Goal: Check status: Check status

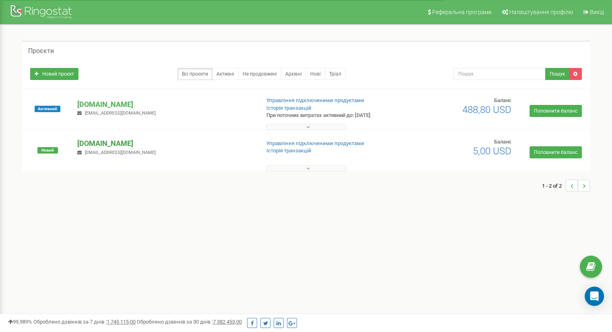
click at [109, 144] on p "[DOMAIN_NAME]" at bounding box center [165, 143] width 176 height 10
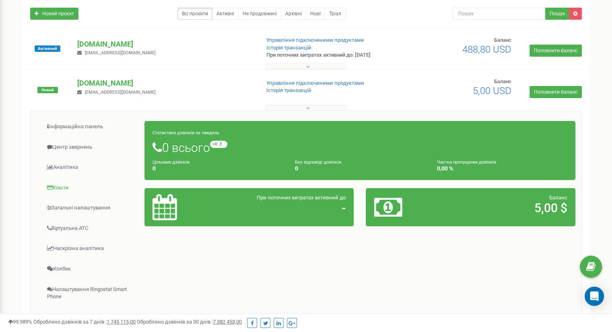
scroll to position [80, 0]
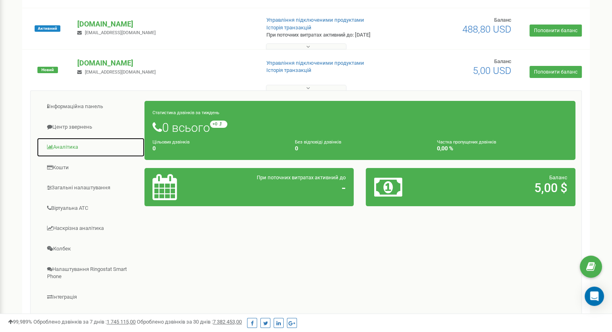
click at [75, 145] on link "Аналiтика" at bounding box center [91, 148] width 108 height 20
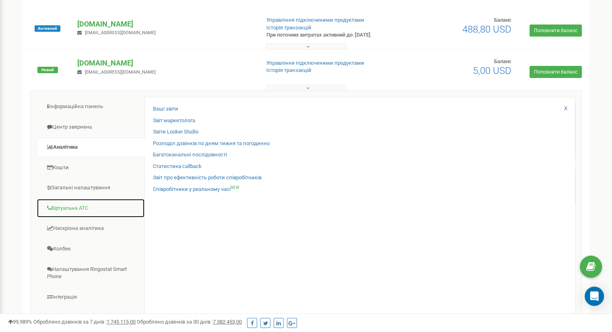
click at [69, 208] on link "Віртуальна АТС" at bounding box center [91, 209] width 108 height 20
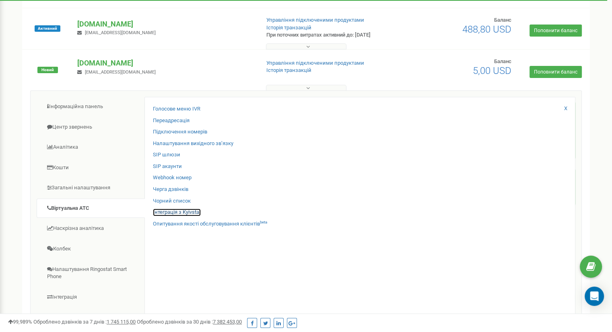
click at [179, 212] on link "Інтеграція з Kyivstar" at bounding box center [177, 213] width 48 height 8
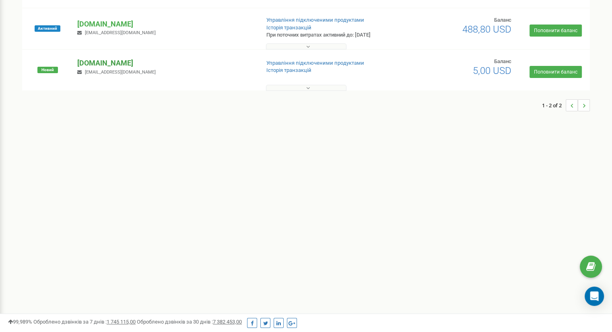
click at [104, 66] on p "[DOMAIN_NAME]" at bounding box center [165, 63] width 176 height 10
click at [88, 63] on p "[DOMAIN_NAME]" at bounding box center [165, 63] width 176 height 10
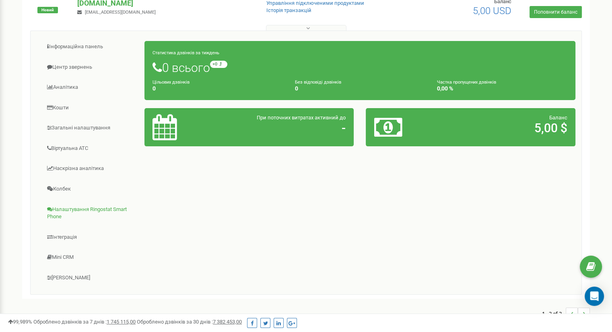
scroll to position [151, 0]
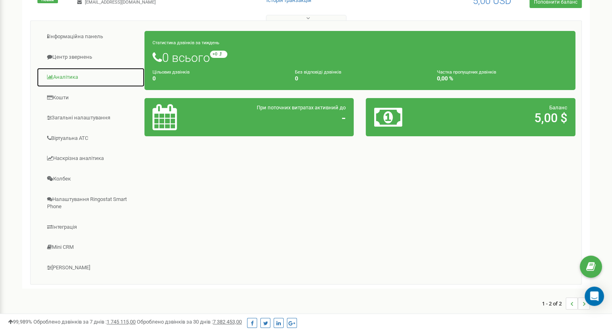
click at [63, 74] on link "Аналiтика" at bounding box center [91, 78] width 108 height 20
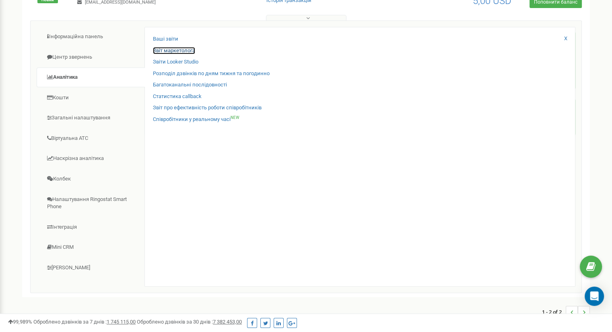
click at [182, 52] on link "Звіт маркетолога" at bounding box center [174, 51] width 42 height 8
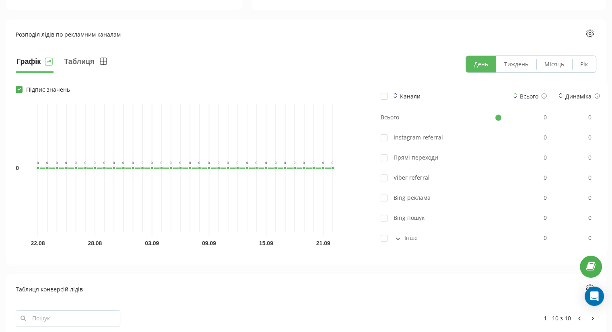
scroll to position [444, 0]
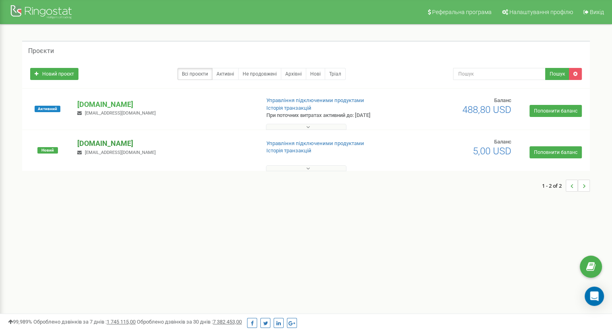
click at [93, 144] on p "[DOMAIN_NAME]" at bounding box center [165, 143] width 176 height 10
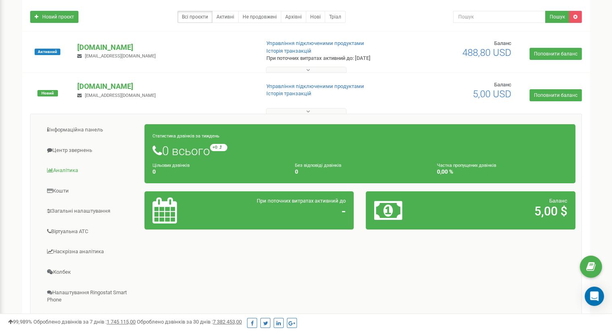
scroll to position [30, 0]
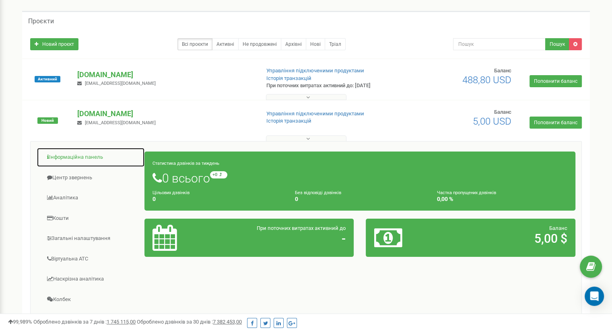
click at [92, 160] on link "Інформаційна панель" at bounding box center [91, 158] width 108 height 20
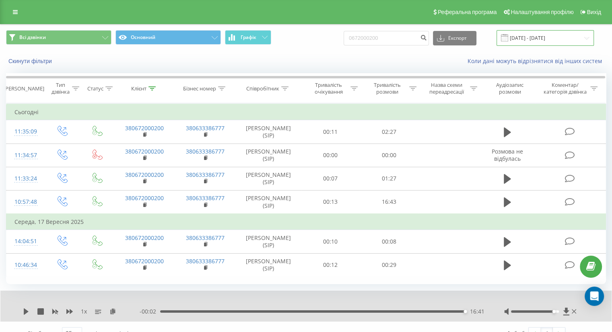
click at [538, 39] on input "19.06.2025 - 19.09.2025" at bounding box center [545, 38] width 97 height 16
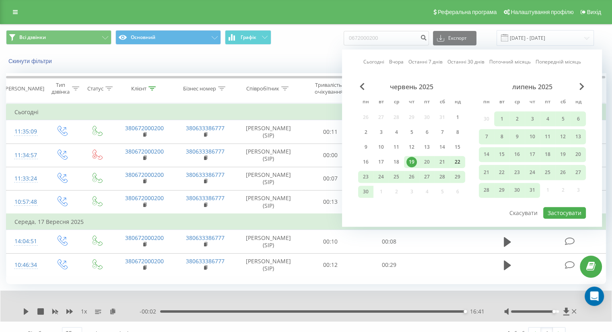
click at [455, 161] on div "22" at bounding box center [457, 162] width 10 height 10
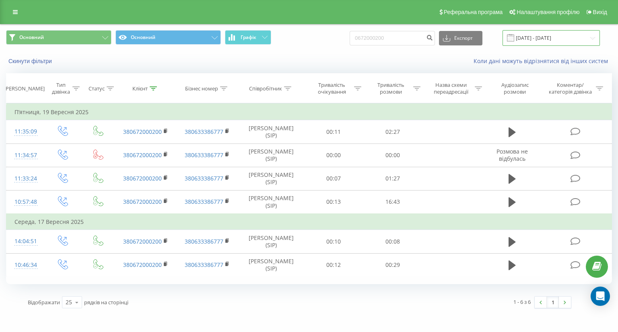
click at [557, 39] on input "19.06.2025 - 19.09.2025" at bounding box center [551, 38] width 97 height 16
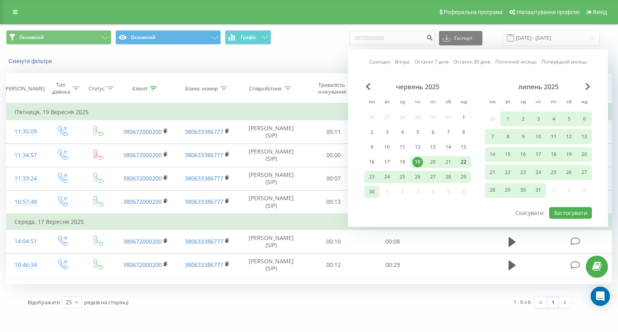
click at [462, 164] on div "22" at bounding box center [463, 162] width 10 height 10
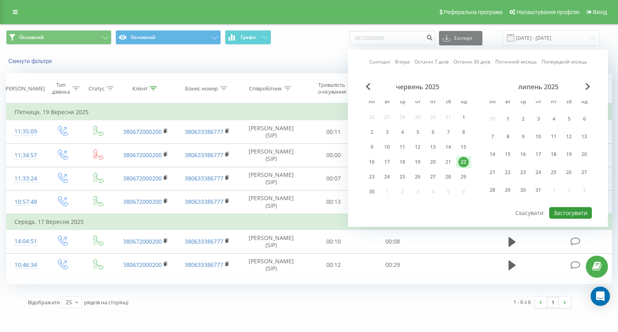
click at [571, 215] on button "Застосувати" at bounding box center [570, 213] width 43 height 12
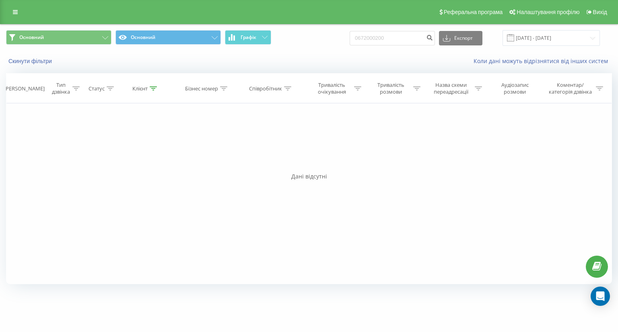
click at [319, 169] on div "Фільтрувати за умовою Дорівнює Введіть значення Скасувати OK Фільтрувати за умо…" at bounding box center [309, 193] width 606 height 181
click at [536, 37] on input "22.06.2025 - 22.06.2025" at bounding box center [551, 38] width 97 height 16
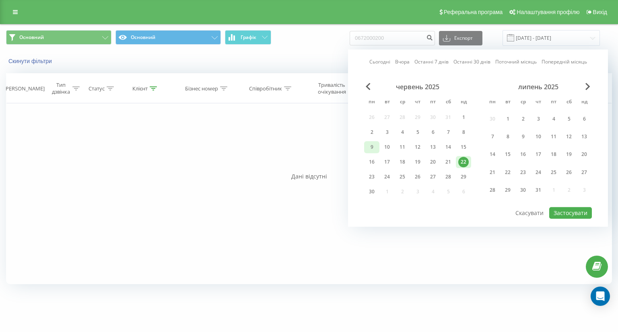
click at [375, 145] on div "9" at bounding box center [372, 147] width 10 height 10
click at [464, 162] on div "22" at bounding box center [463, 162] width 10 height 10
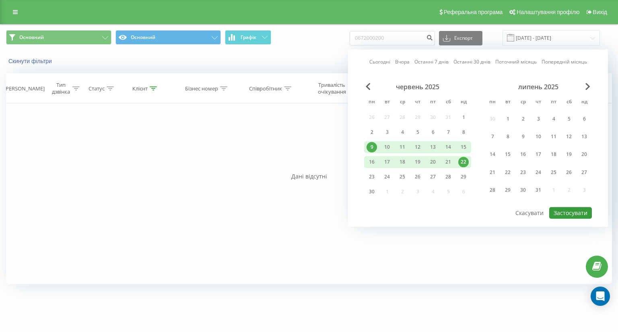
click at [571, 210] on button "Застосувати" at bounding box center [570, 213] width 43 height 12
type input "09.06.2025 - 22.06.2025"
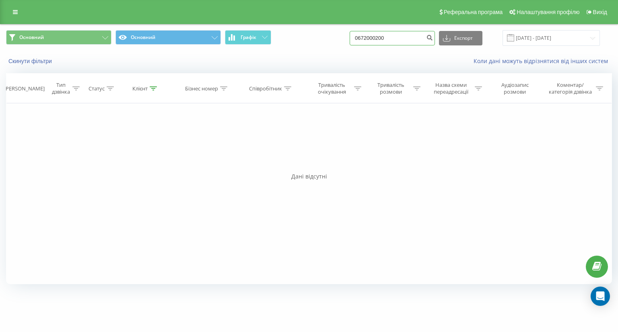
click at [405, 39] on input "0672000200" at bounding box center [392, 38] width 85 height 14
click at [408, 39] on input "0672000200" at bounding box center [392, 38] width 85 height 14
paste input "976552732"
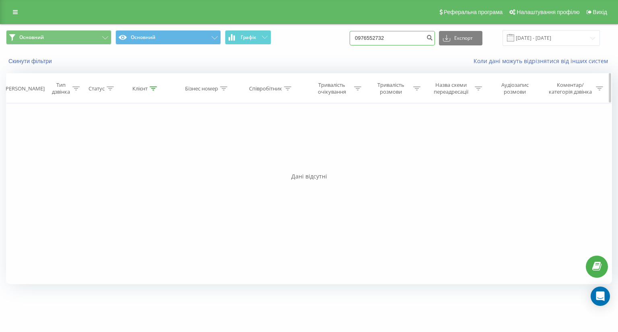
type input "0976552732"
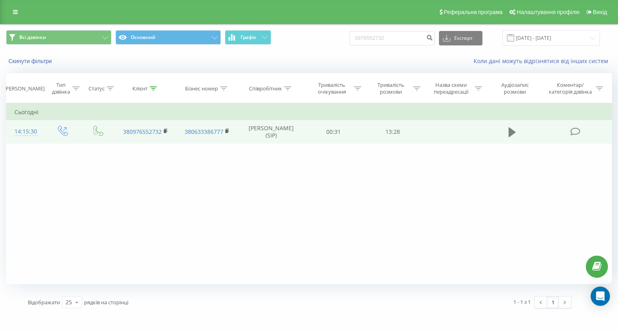
click at [510, 133] on icon at bounding box center [512, 133] width 7 height 10
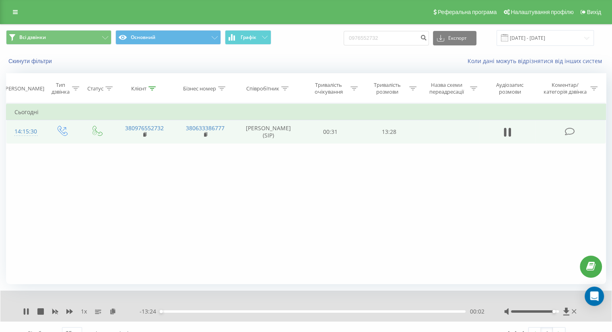
drag, startPoint x: 535, startPoint y: 310, endPoint x: 556, endPoint y: 313, distance: 21.5
click at [556, 313] on div at bounding box center [535, 312] width 48 height 2
click at [25, 313] on icon at bounding box center [26, 312] width 6 height 6
